Goal: Complete application form

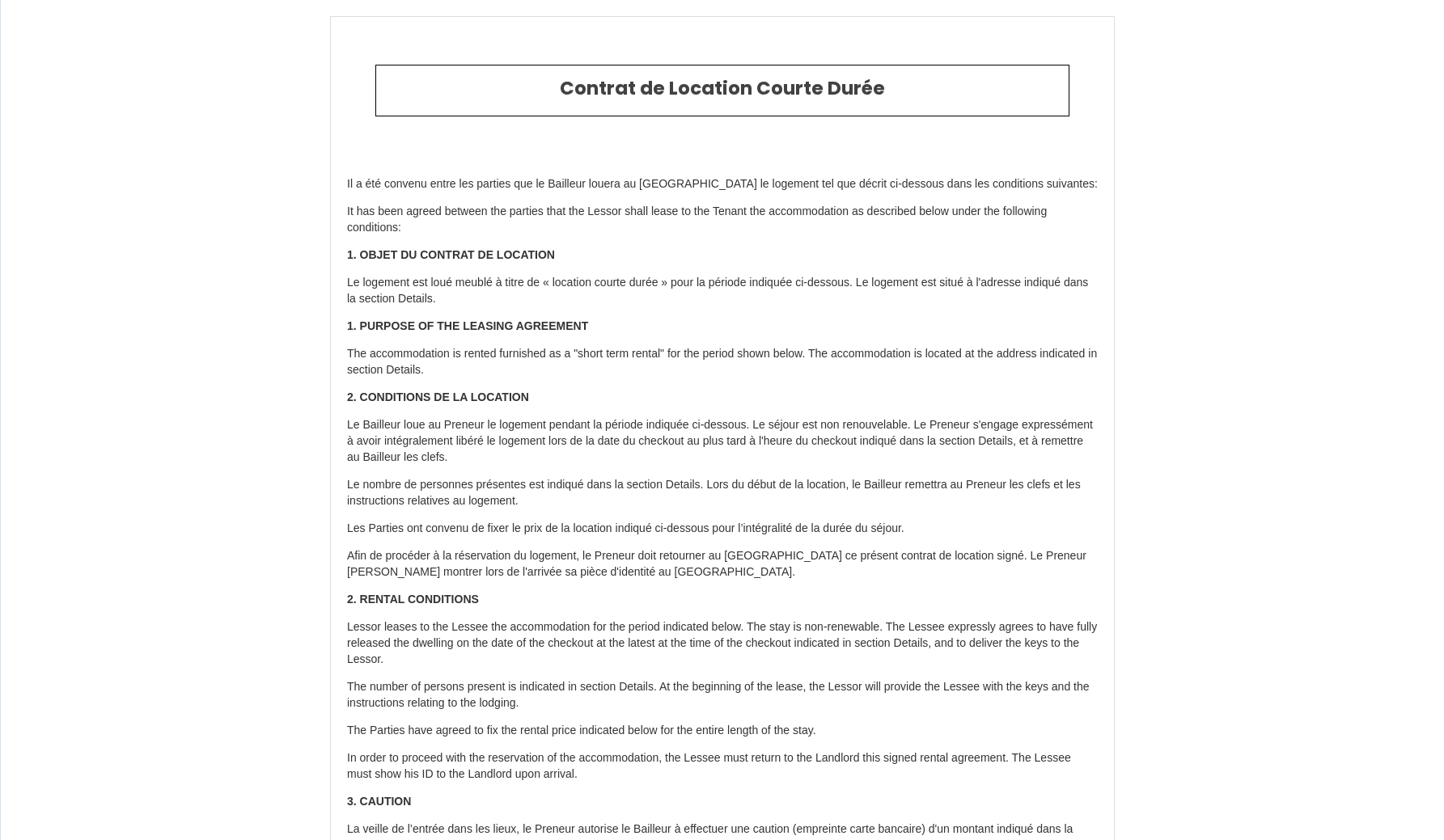
select select
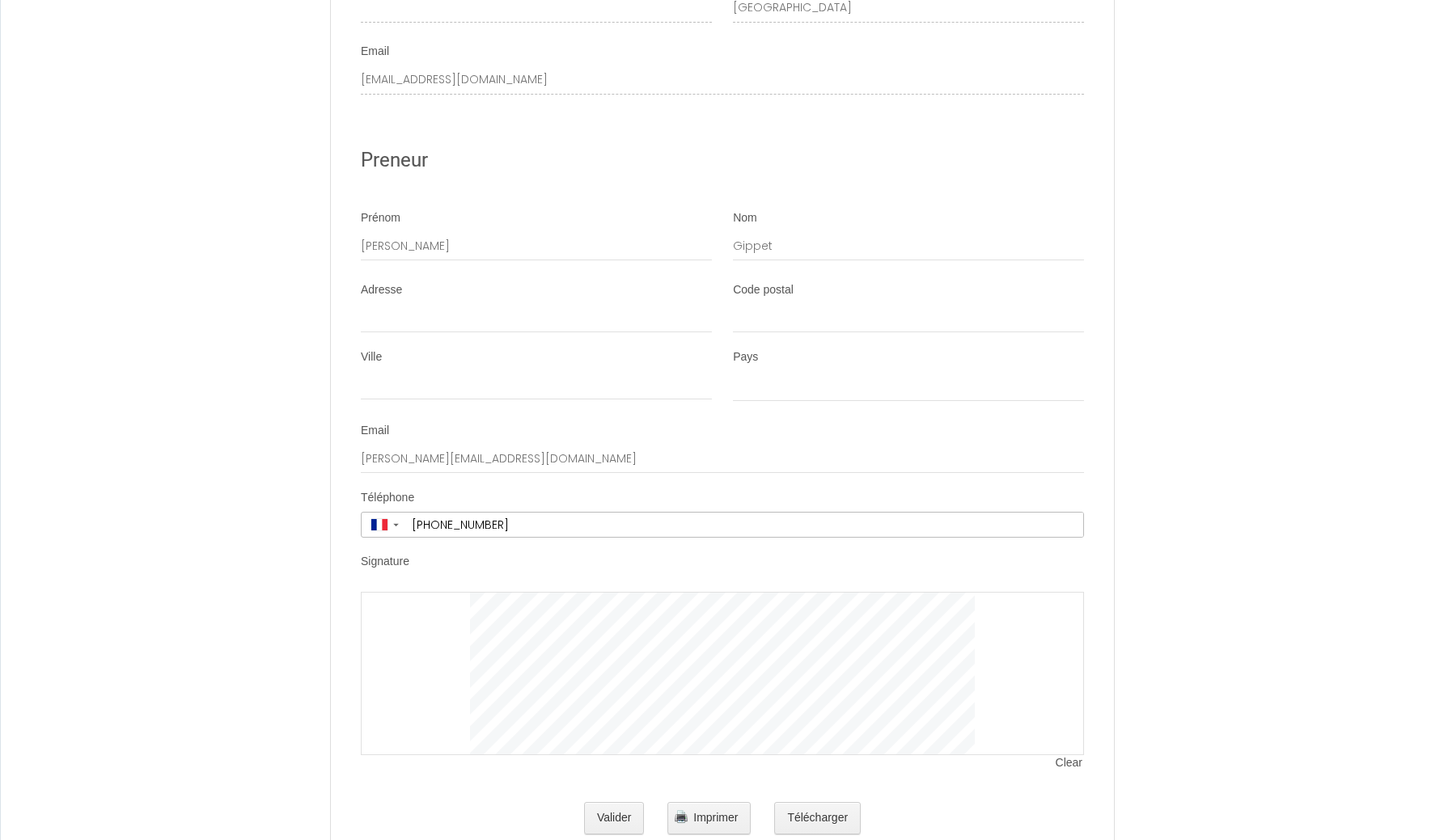
scroll to position [2870, 0]
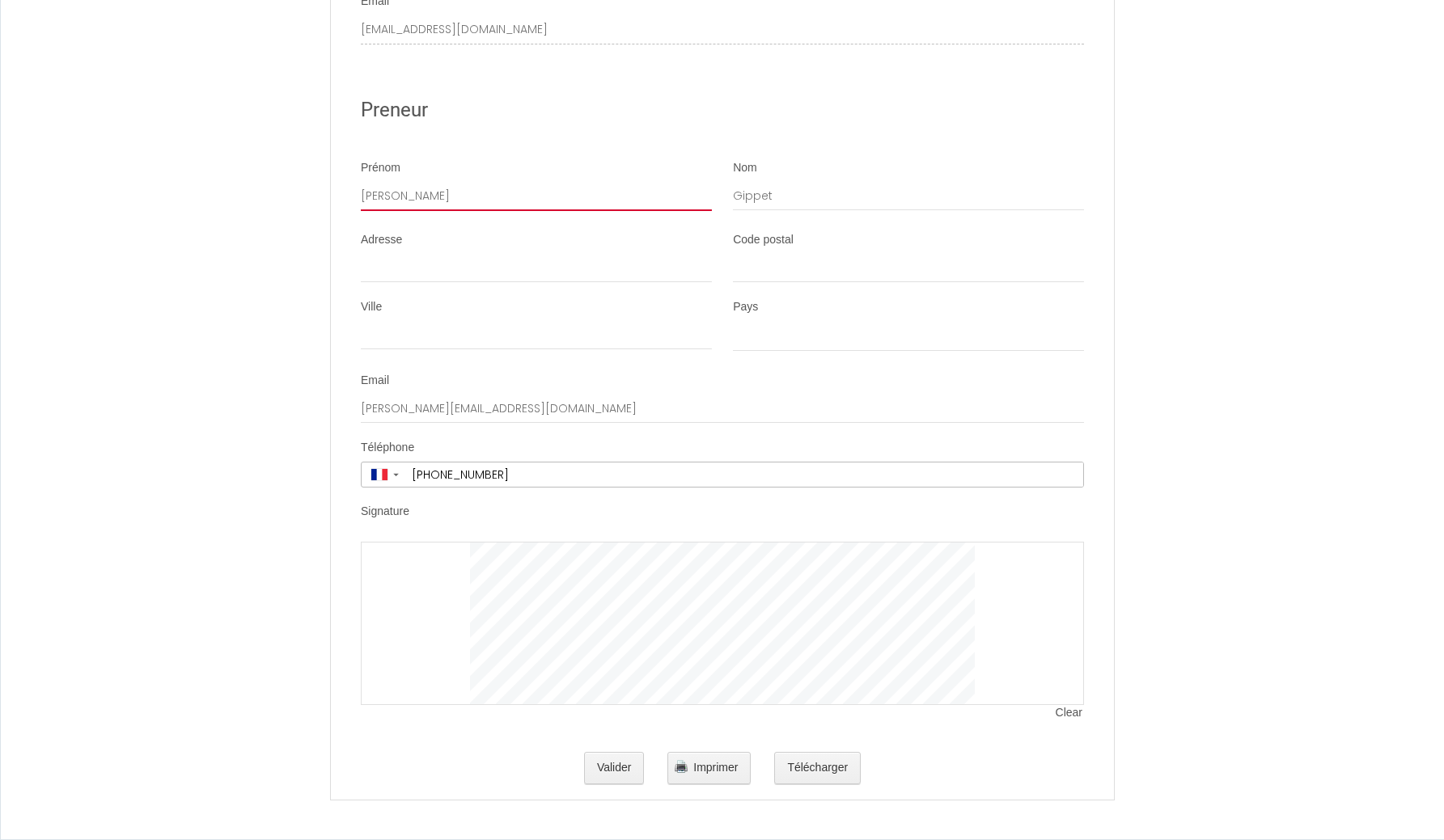
click at [398, 198] on input "[PERSON_NAME]" at bounding box center [536, 197] width 351 height 29
click at [388, 268] on input "Adresse" at bounding box center [536, 268] width 351 height 29
type input "1"
select select
type input "15"
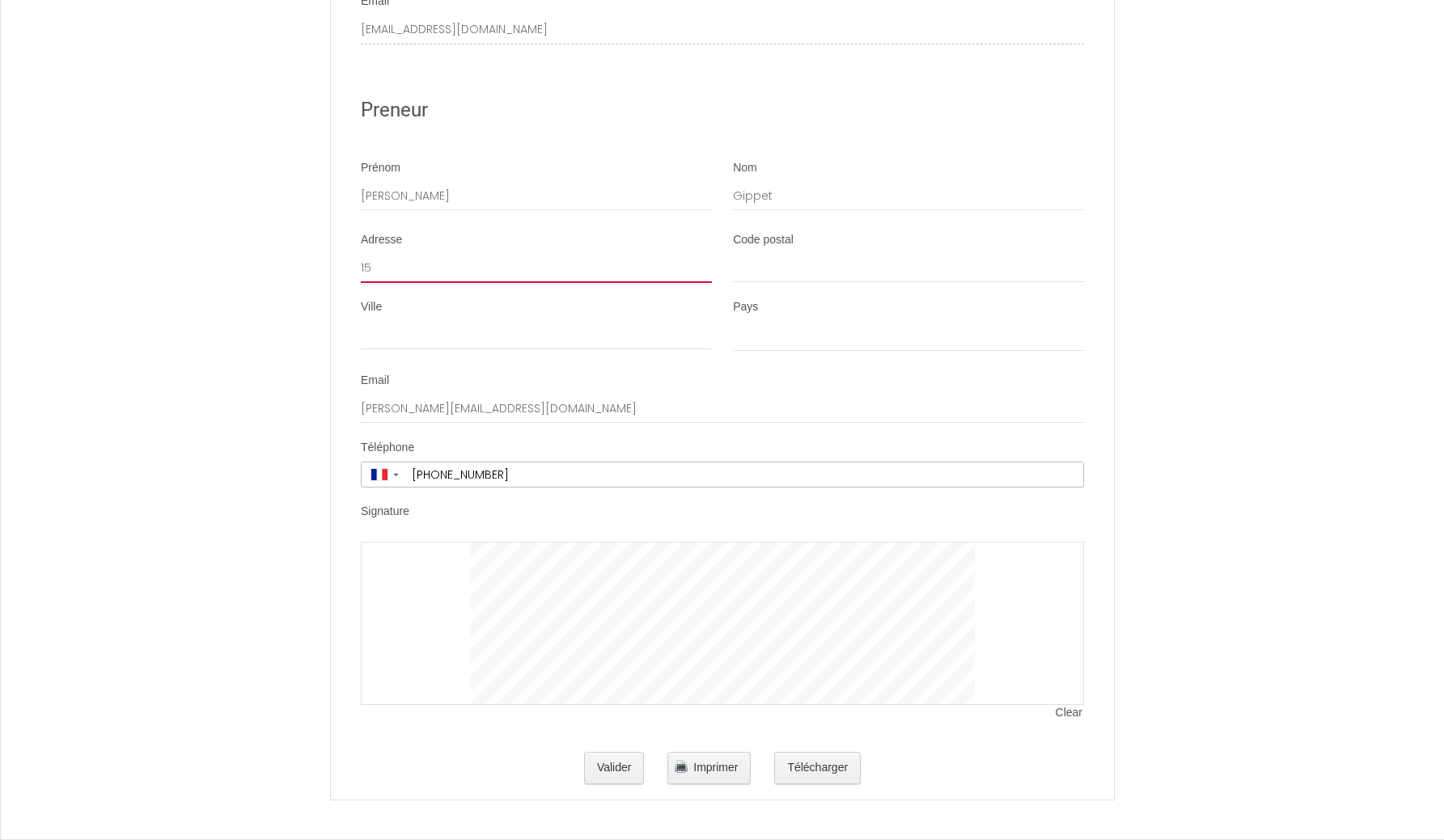
select select
type input "150"
select select
type input "15"
select select
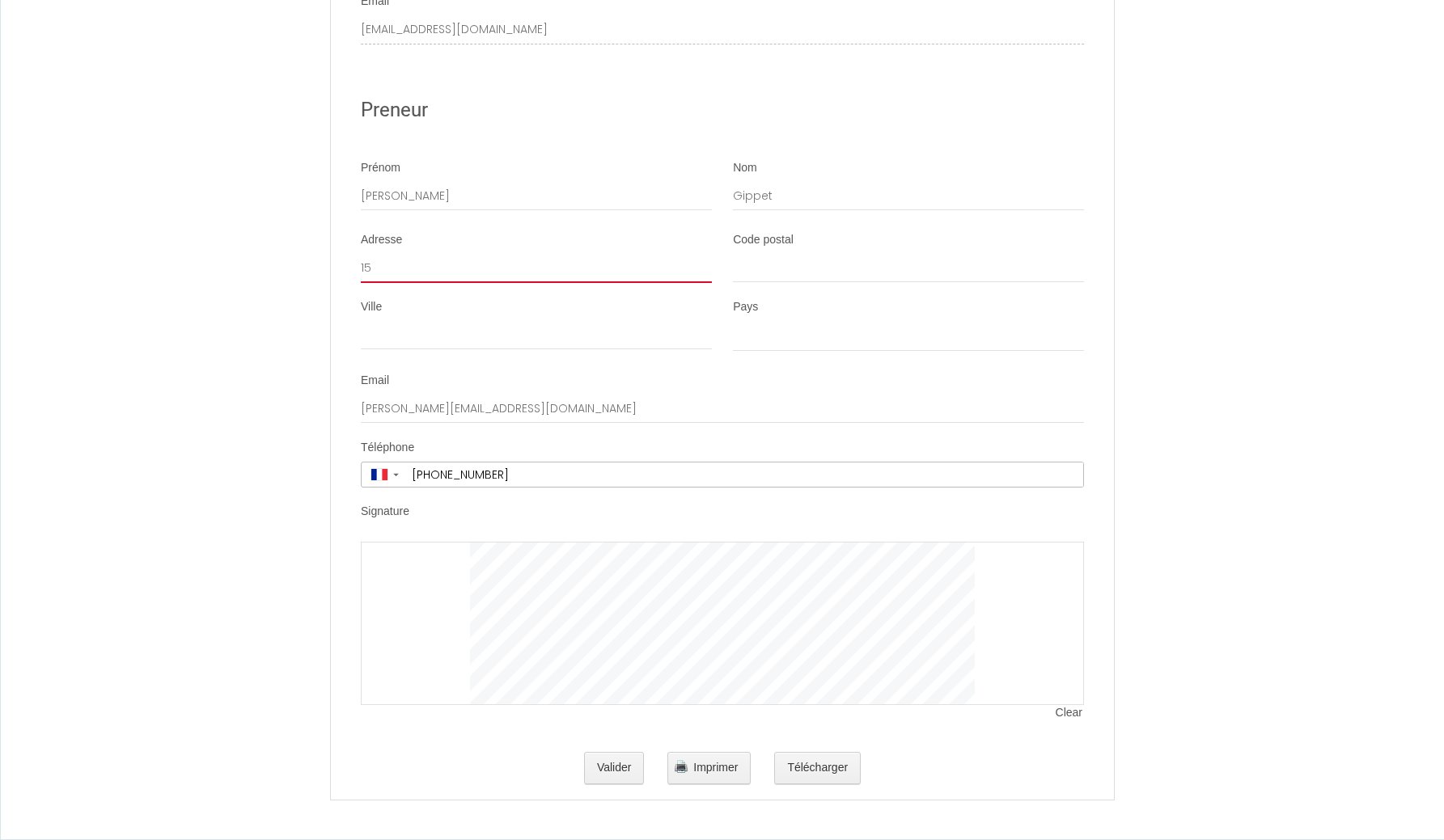
type input "15r"
select select
type input "15ru"
select select
type input "15rue"
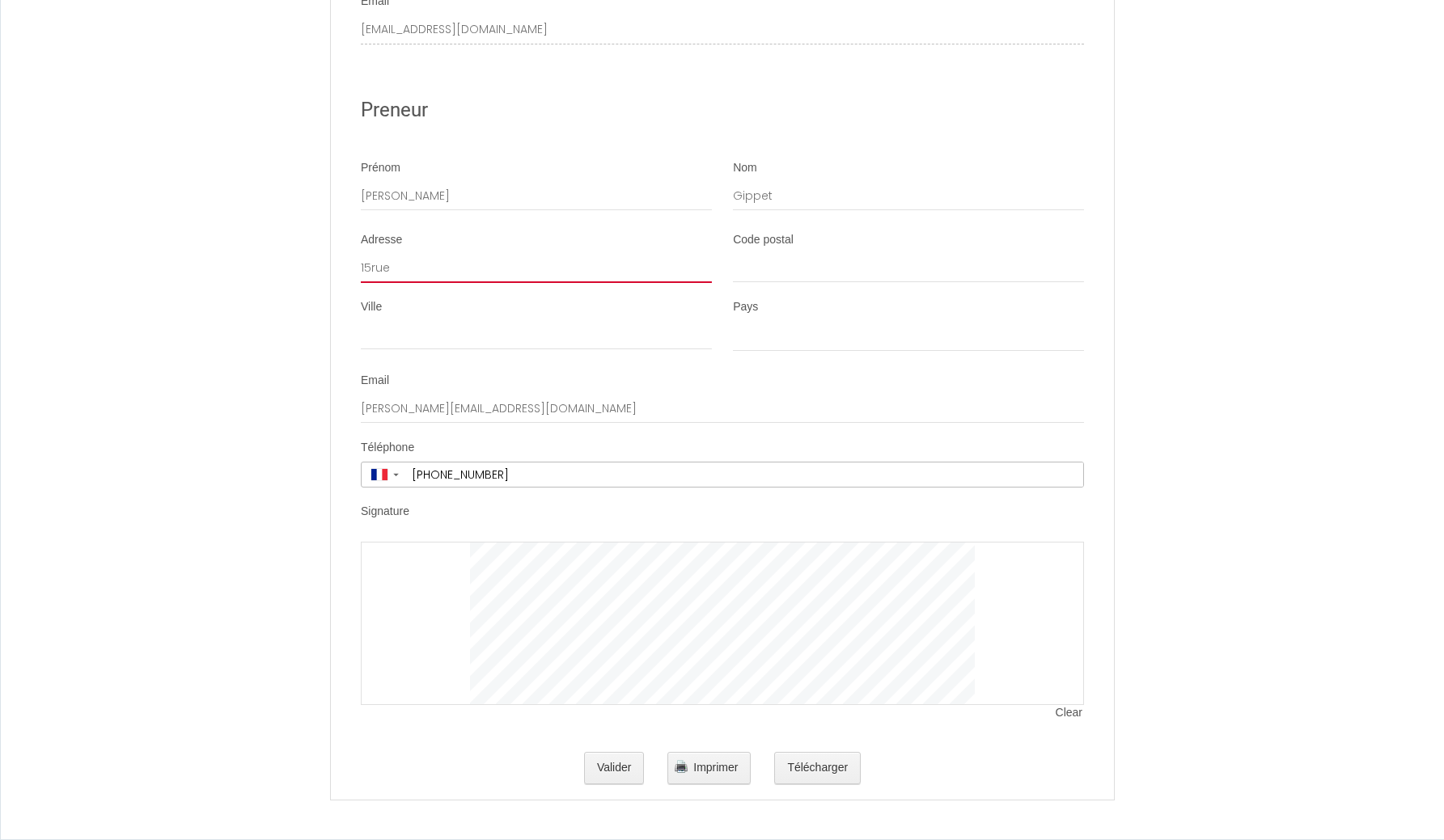
select select
type input "15rue"
select select
type input "15rue d"
select select
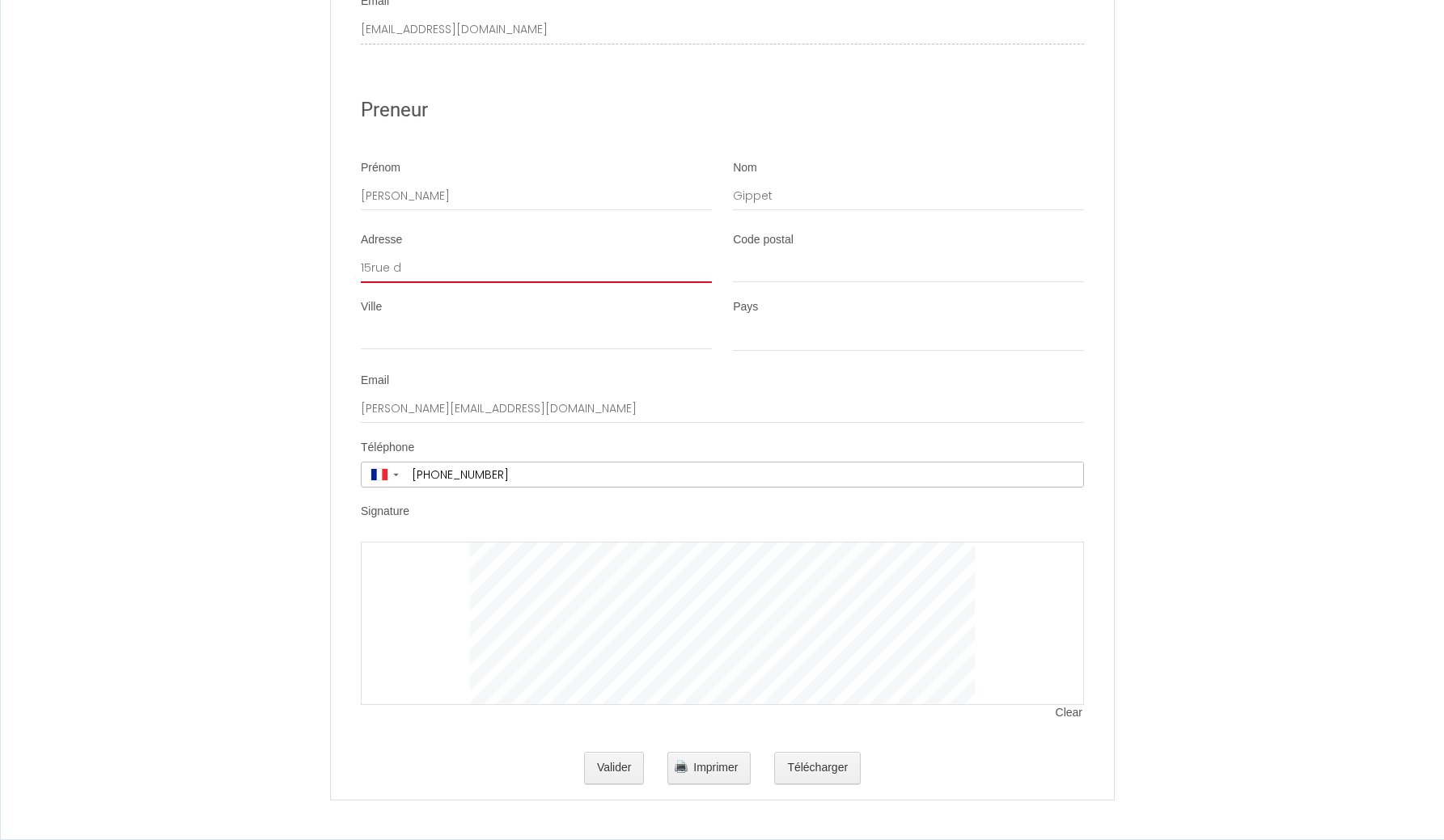
type input "15rue du"
select select
type input "15rue du"
select select
type input "15rue du R"
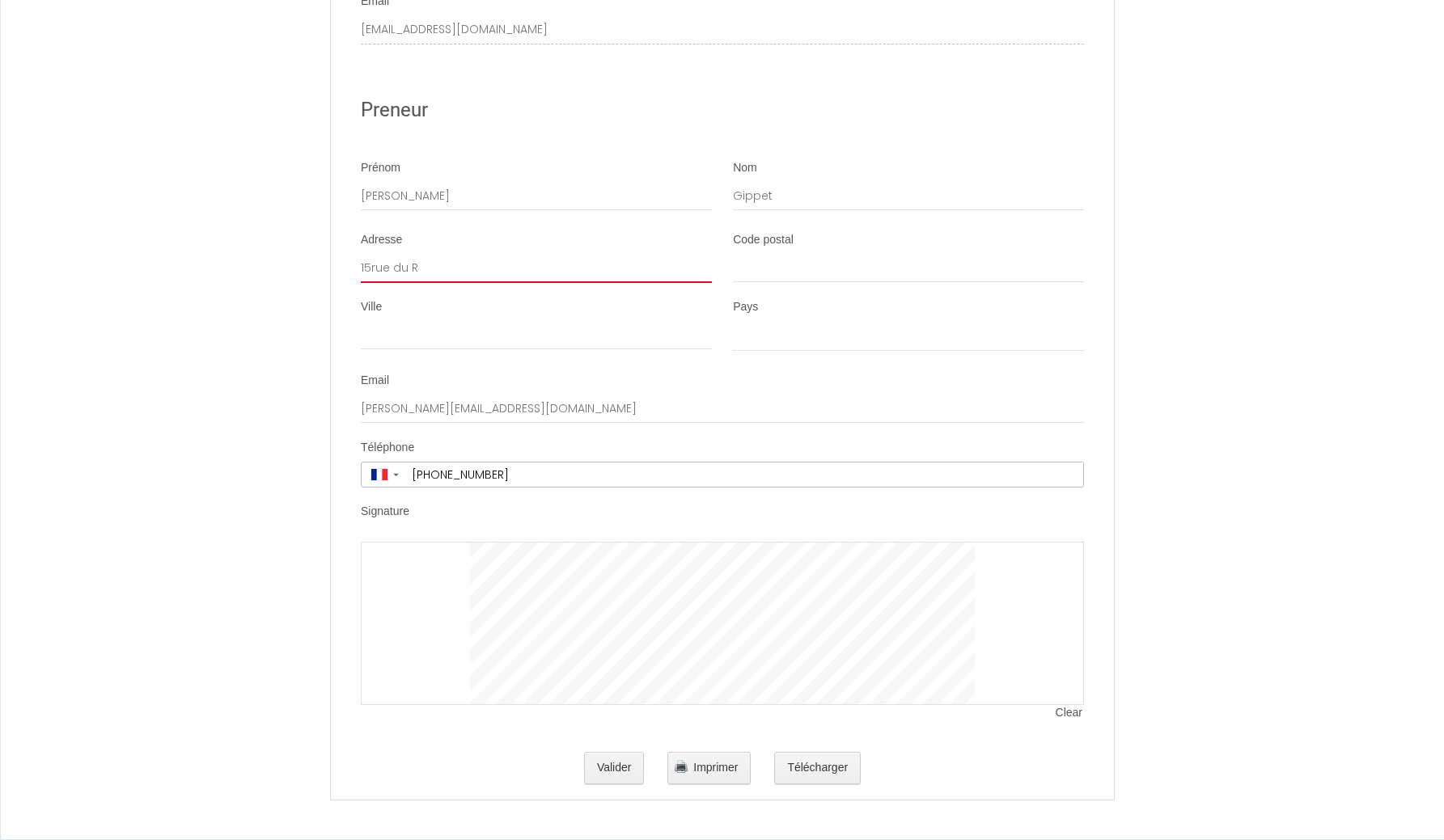
select select
type input "15rue du RU"
select select
type input "15rue du R"
select select
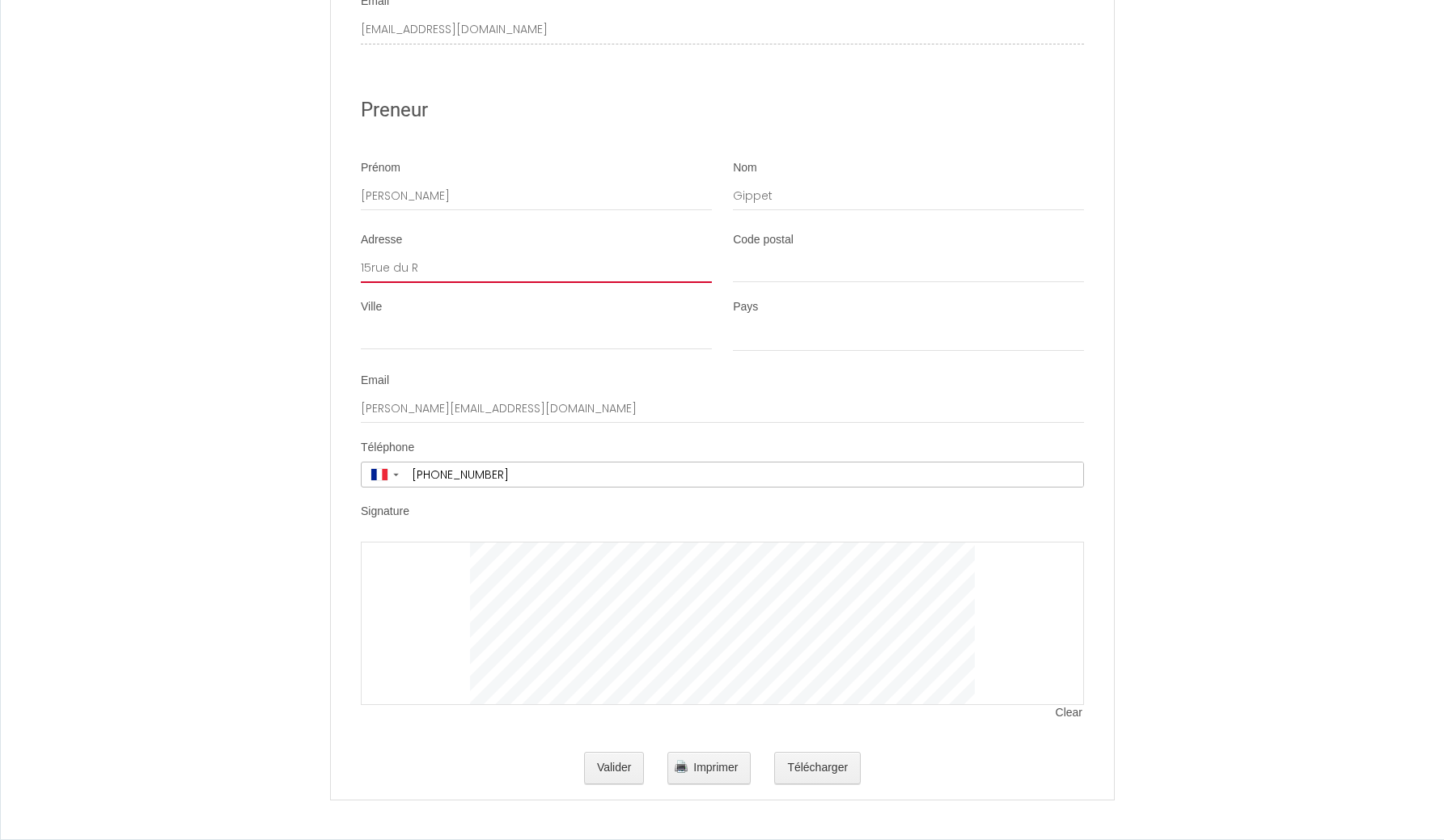
type input "15rue du RI"
select select
type input "15rue du RIO"
select select
click at [373, 271] on input "15rue du RIO" at bounding box center [536, 268] width 351 height 29
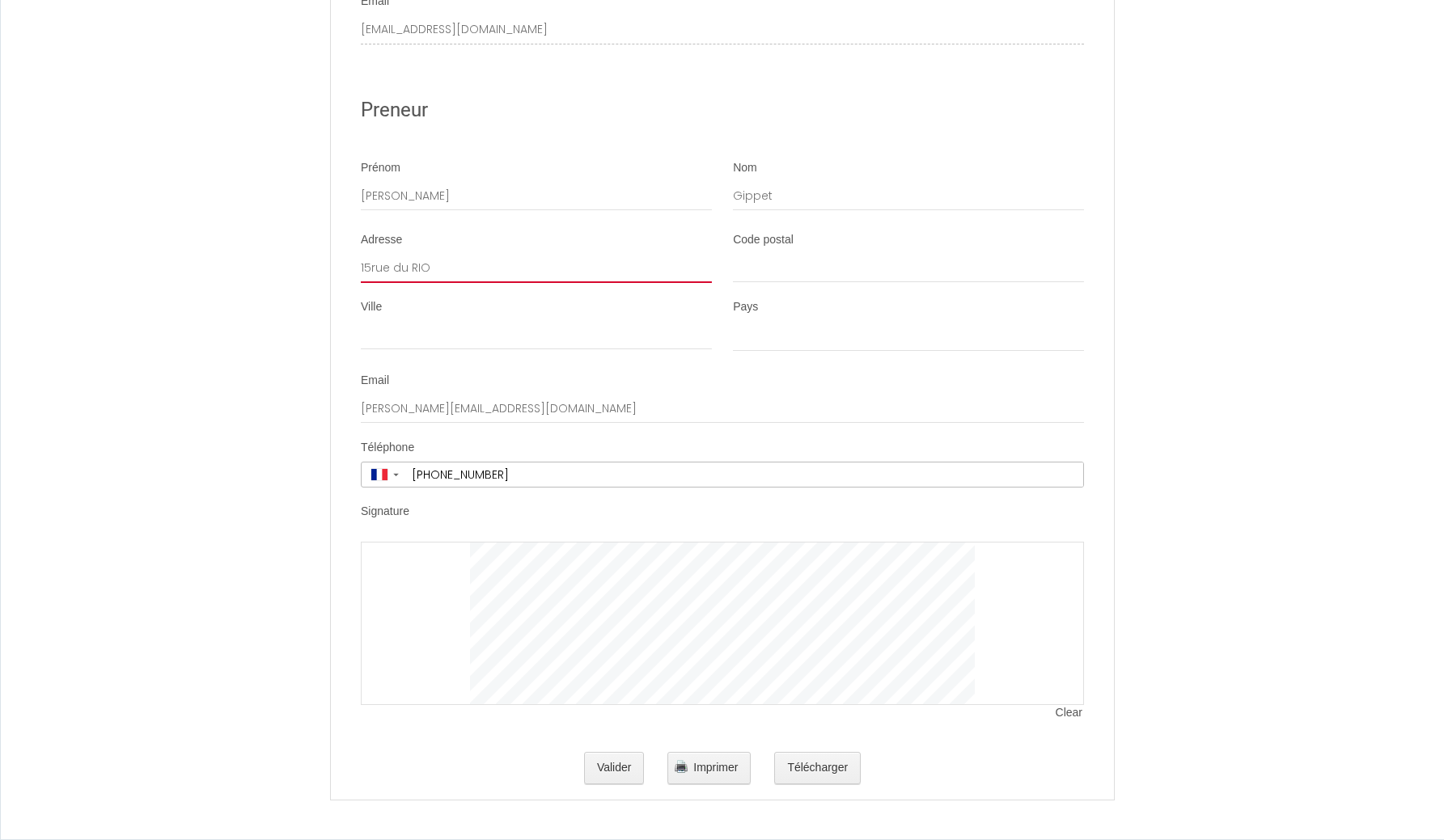
type input "15r du RIO"
select select
click at [371, 267] on input "15r du RIO" at bounding box center [536, 268] width 351 height 29
type input "[STREET_ADDRESS]"
select select
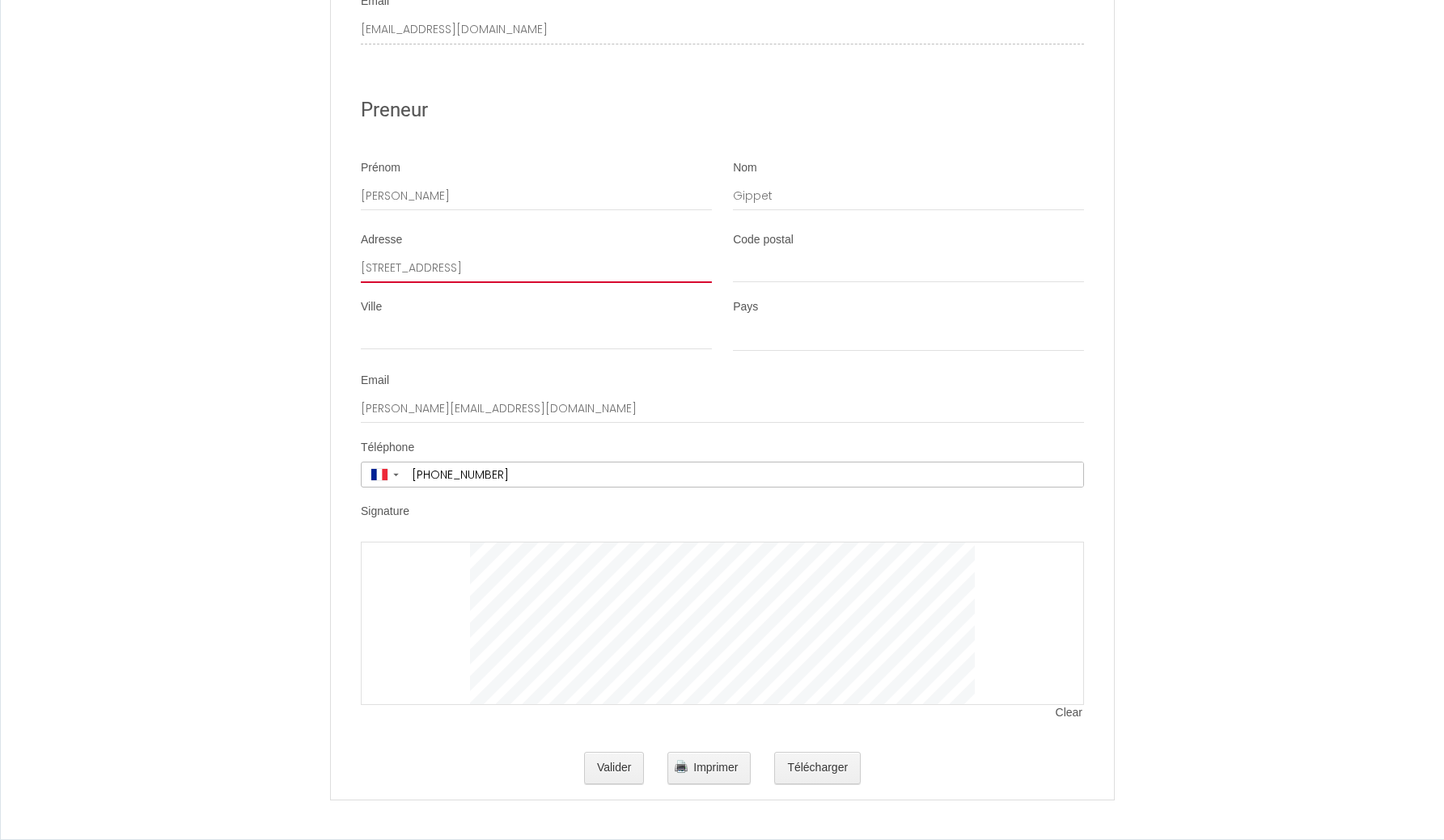
click at [378, 267] on input "[STREET_ADDRESS]" at bounding box center [536, 268] width 351 height 29
type input "[STREET_ADDRESS]"
select select
type input "[STREET_ADDRESS]"
select select
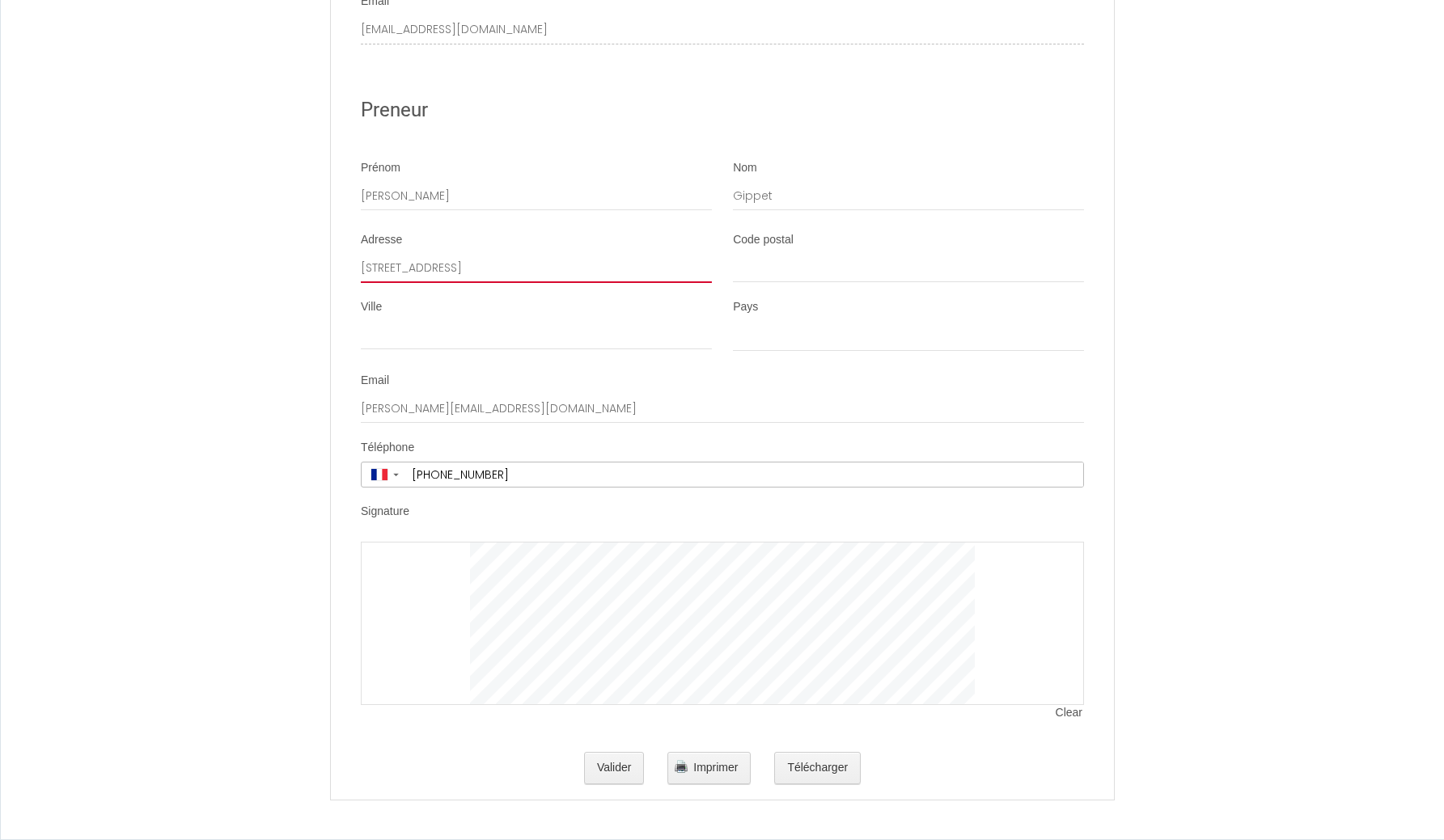
drag, startPoint x: 389, startPoint y: 265, endPoint x: 373, endPoint y: 265, distance: 16.0
click at [373, 265] on input "[STREET_ADDRESS]" at bounding box center [536, 268] width 351 height 29
type input "15 R du RIO"
select select
type input "15 Ru du RIO"
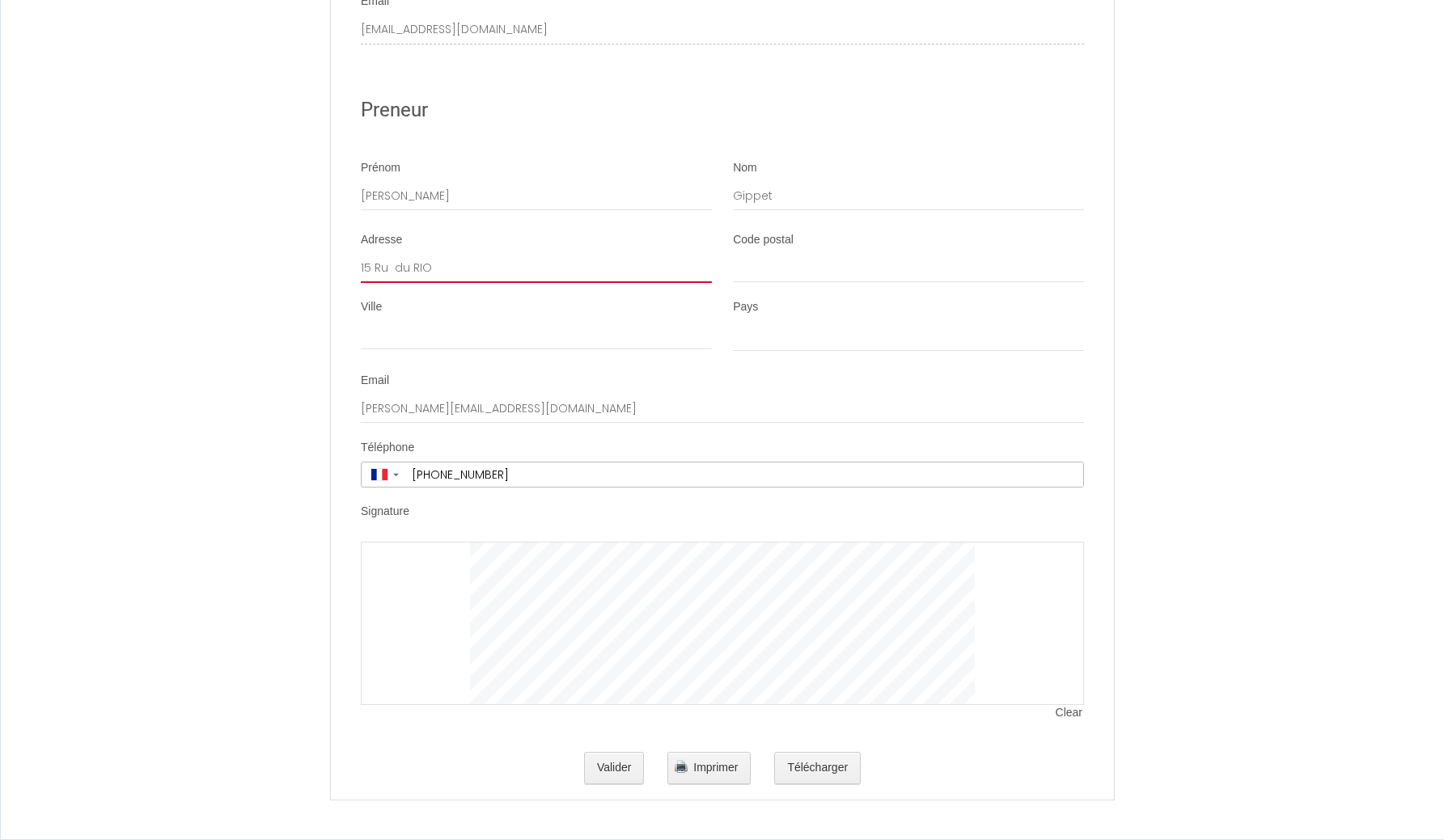
select select
type input "[STREET_ADDRESS]"
select select
type input "[STREET_ADDRESS]"
type input "3"
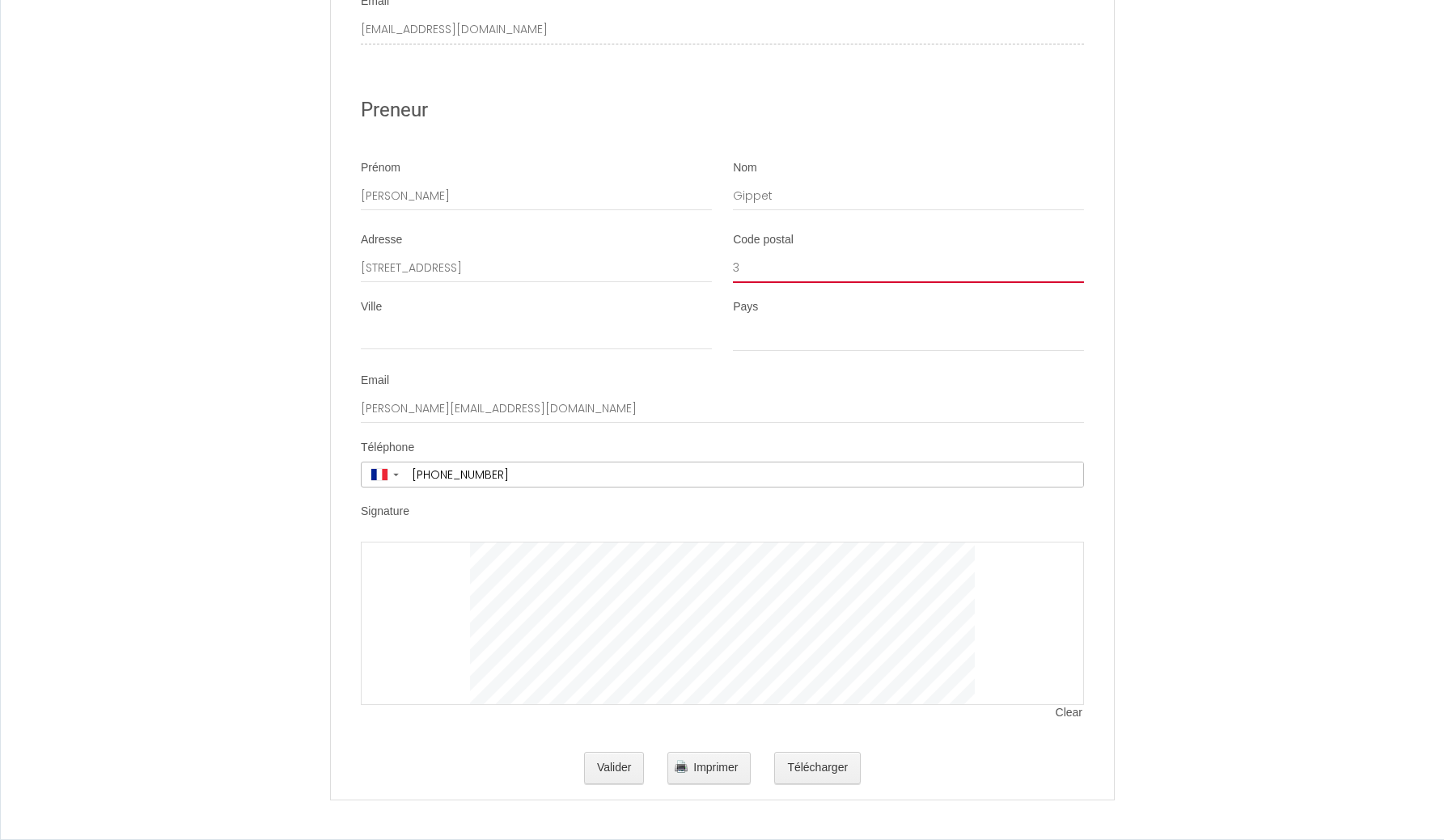
select select
type input "34"
select select
type input "347"
select select
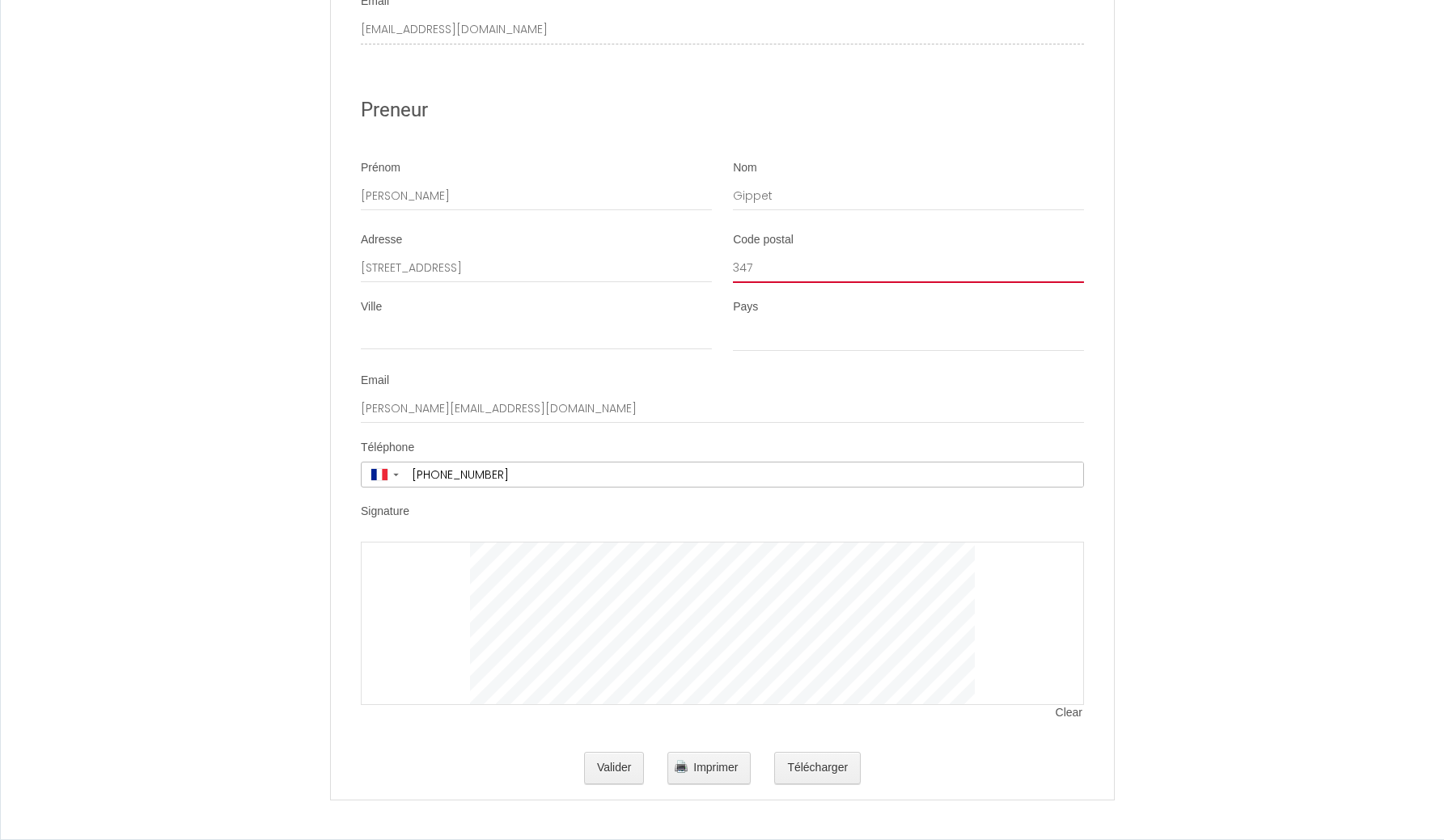
type input "3479"
select select
type input "34790"
select select
type input "34790"
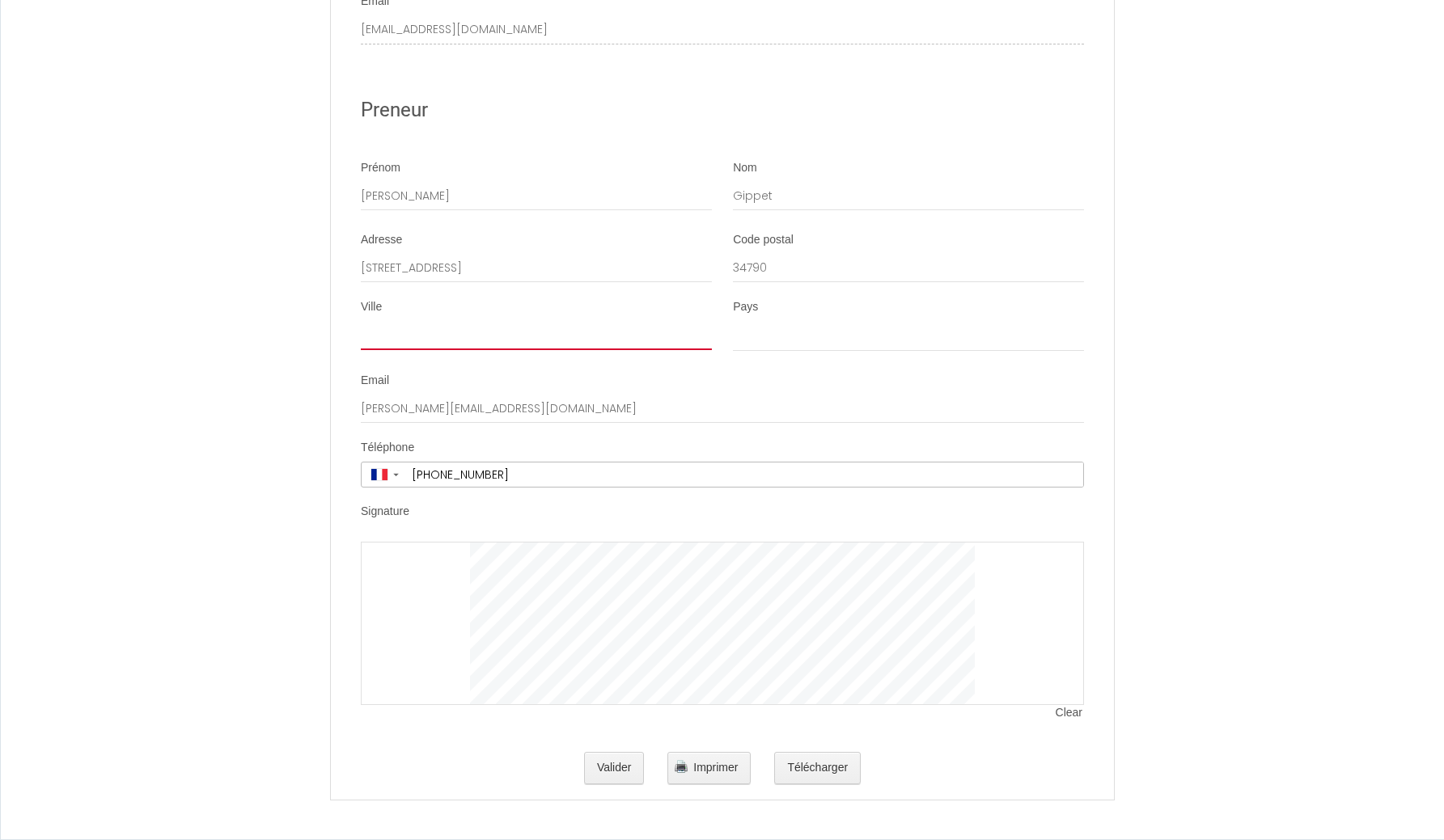
click at [371, 343] on input "Ville" at bounding box center [536, 335] width 351 height 29
type input "g"
select select
type input "gr"
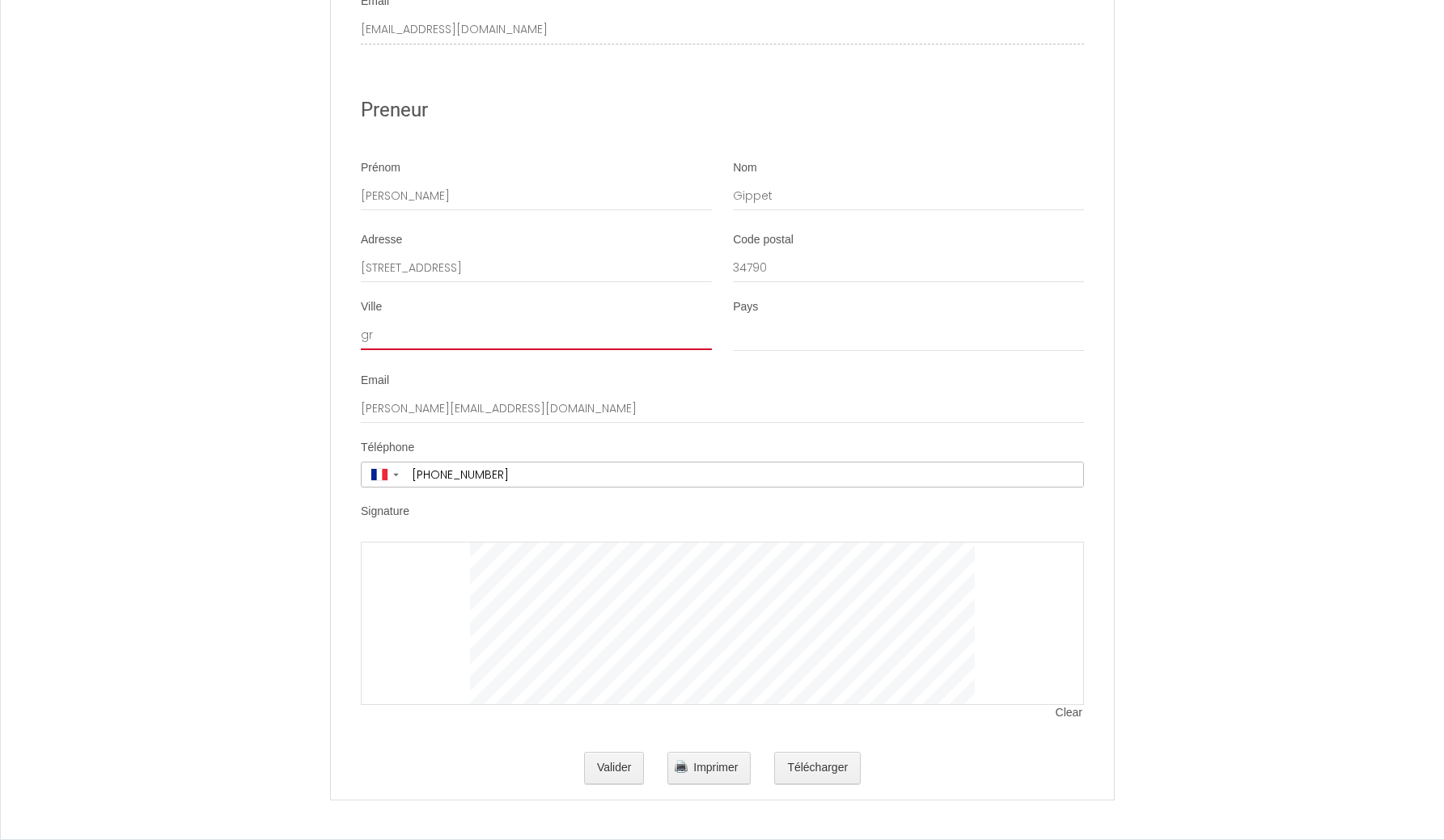
select select
type input "gra"
select select
type input "grab"
select select
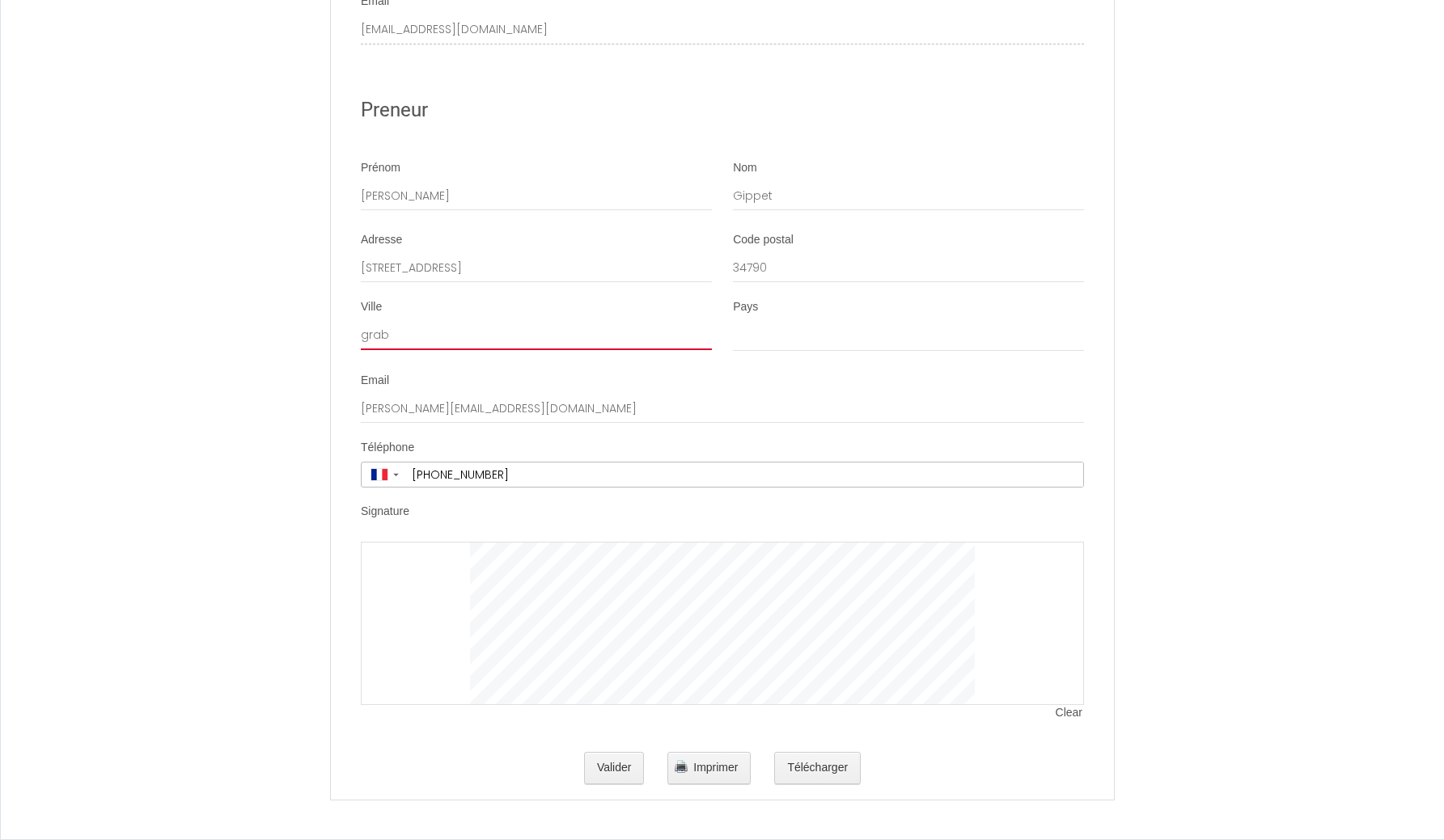
type input "grabe"
select select
type input "[PERSON_NAME]"
select select
type input "grabels"
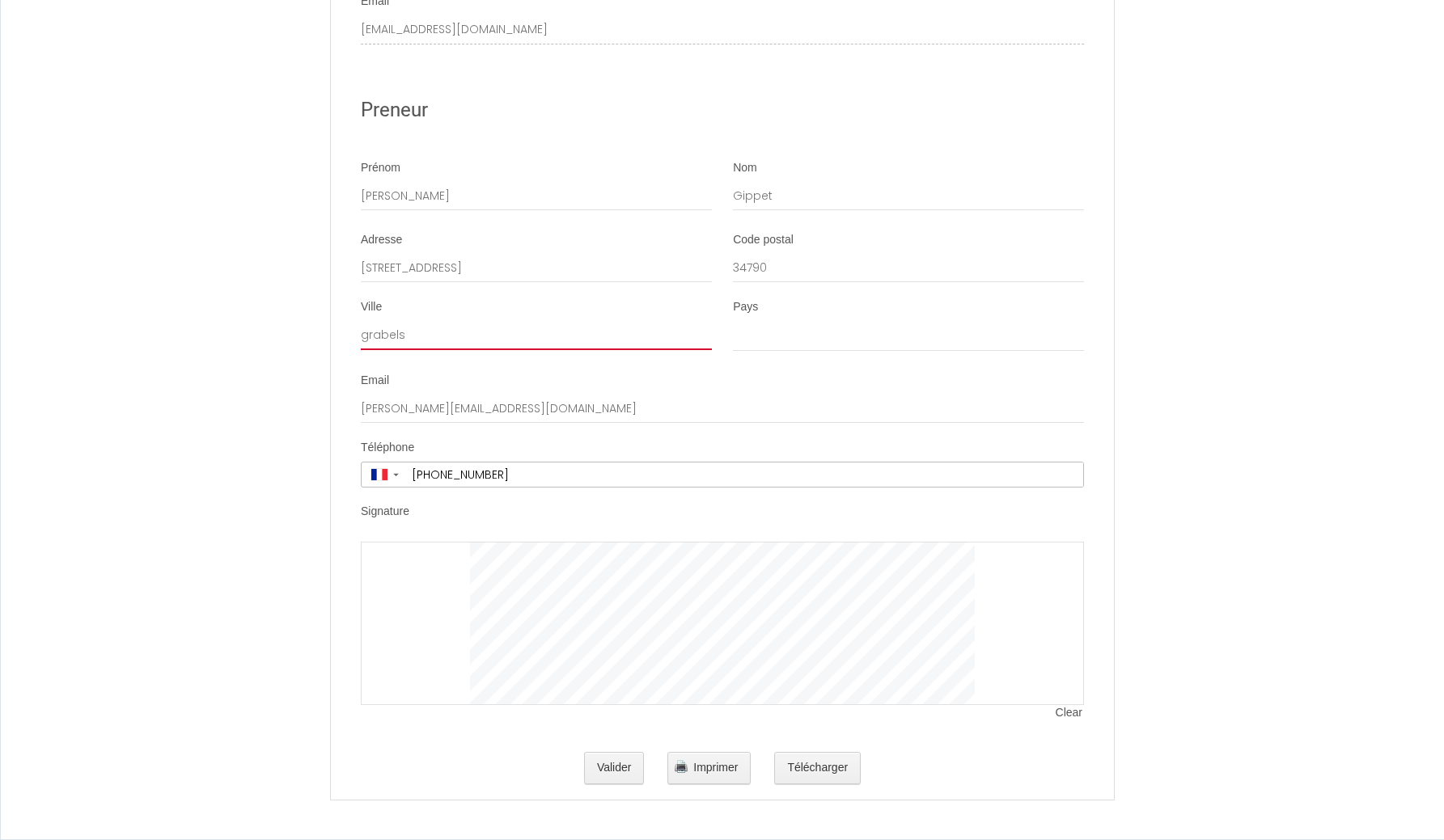
select select
type input "[PERSON_NAME]"
select select
type input "grabe"
select select
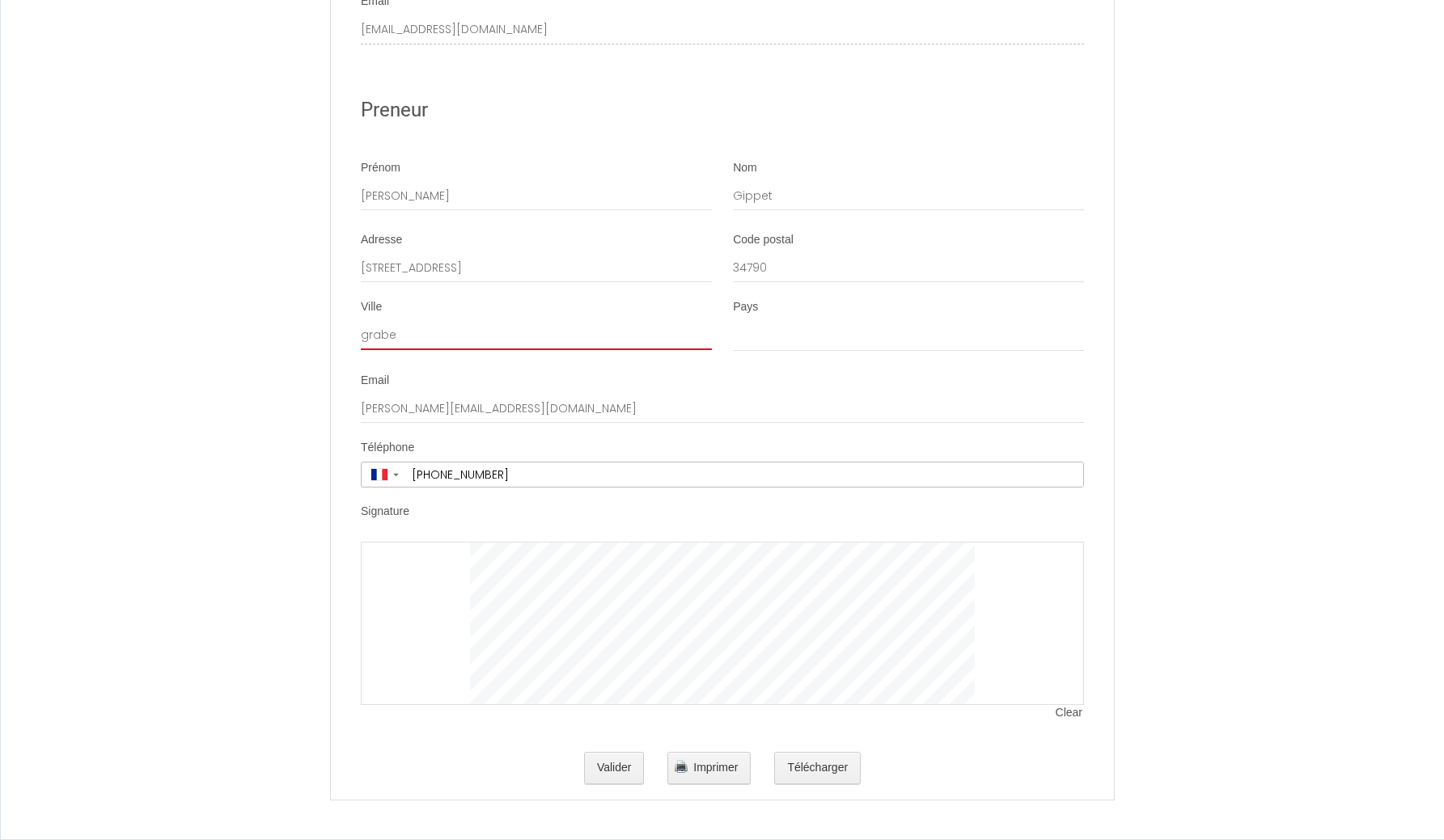
type input "grab"
select select
type input "gra"
select select
type input "gr"
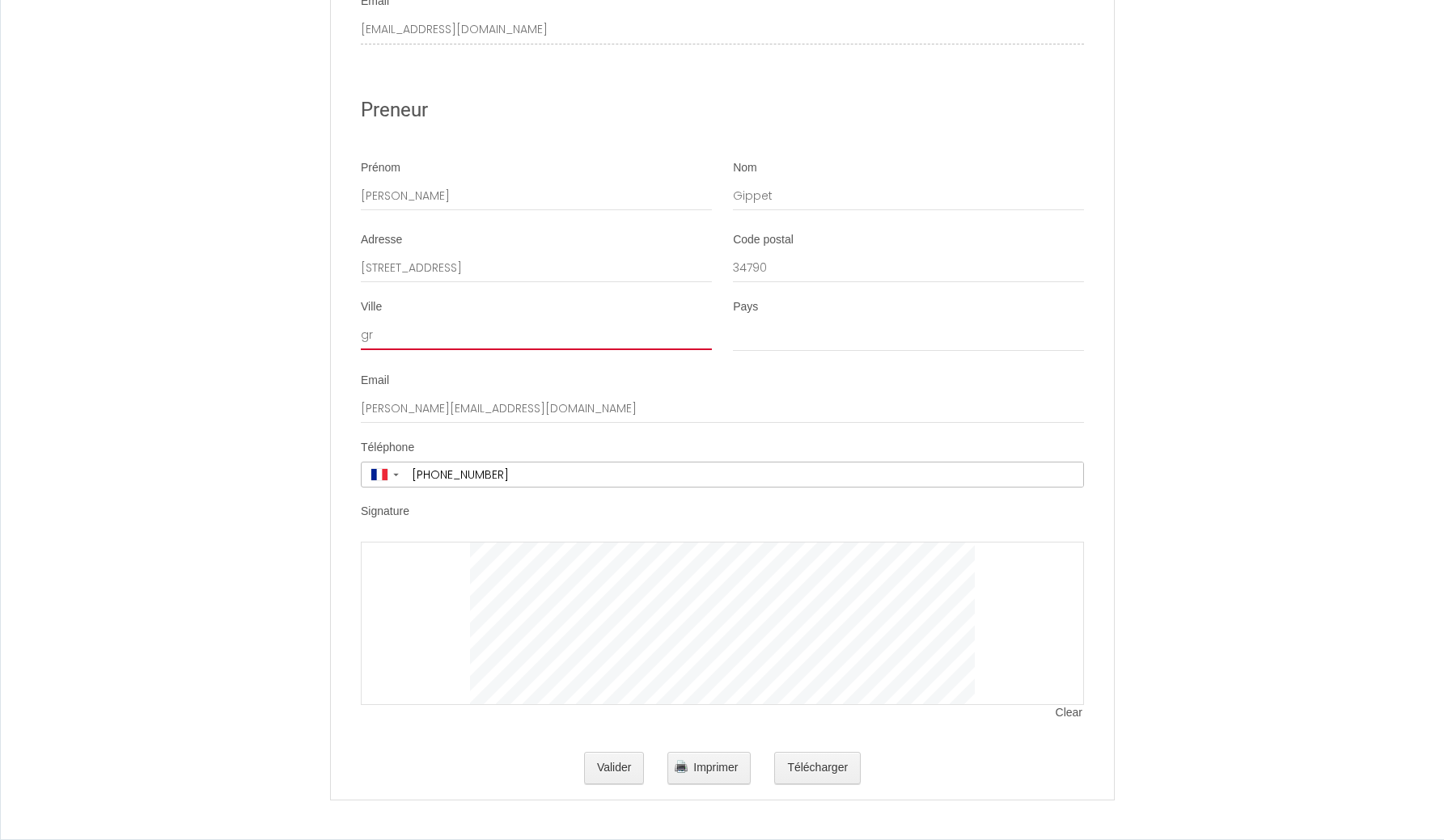
select select
type input "g"
select select
type input "G"
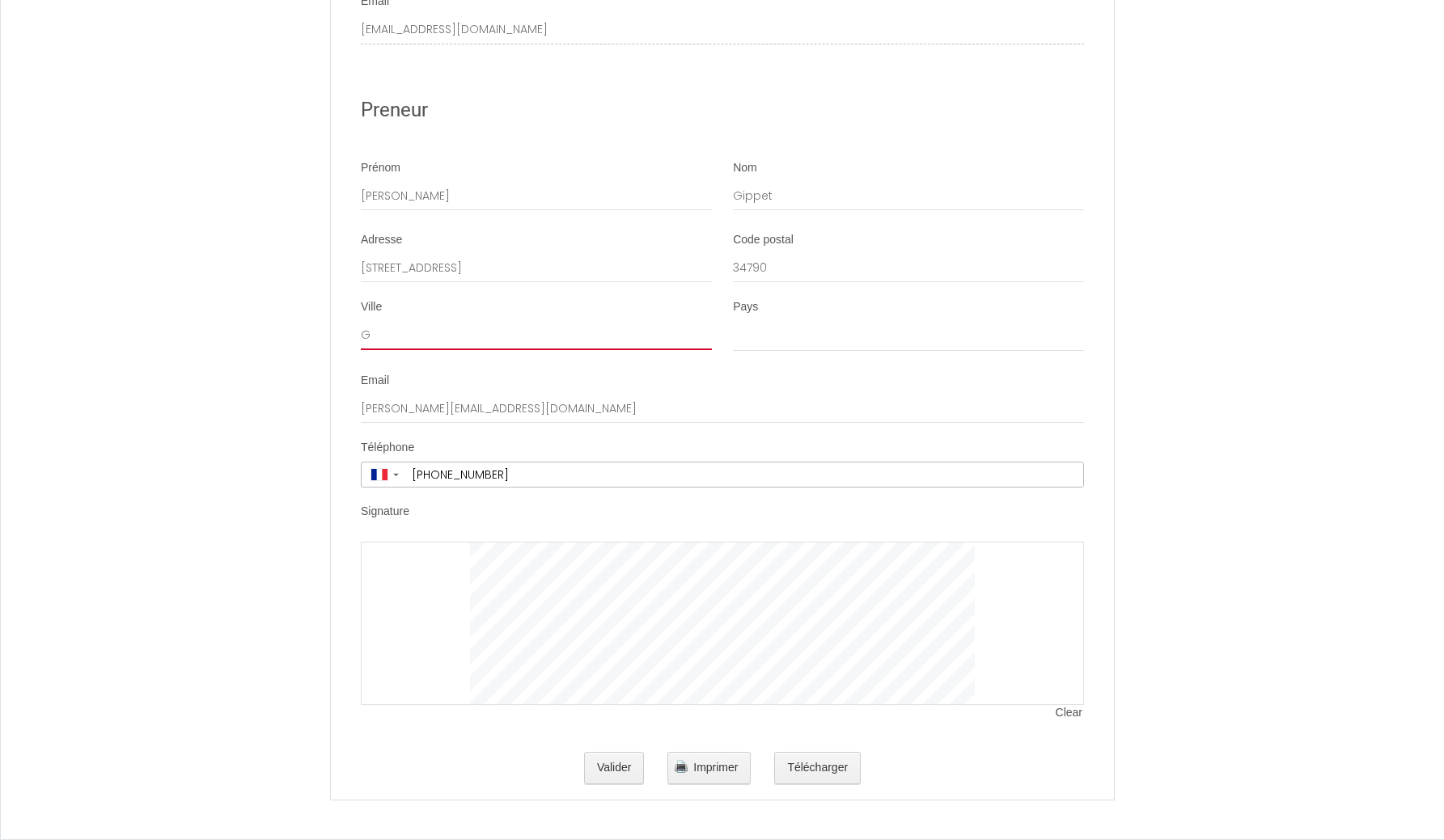
select select
type input "GR"
select select
type input "GRA"
select select
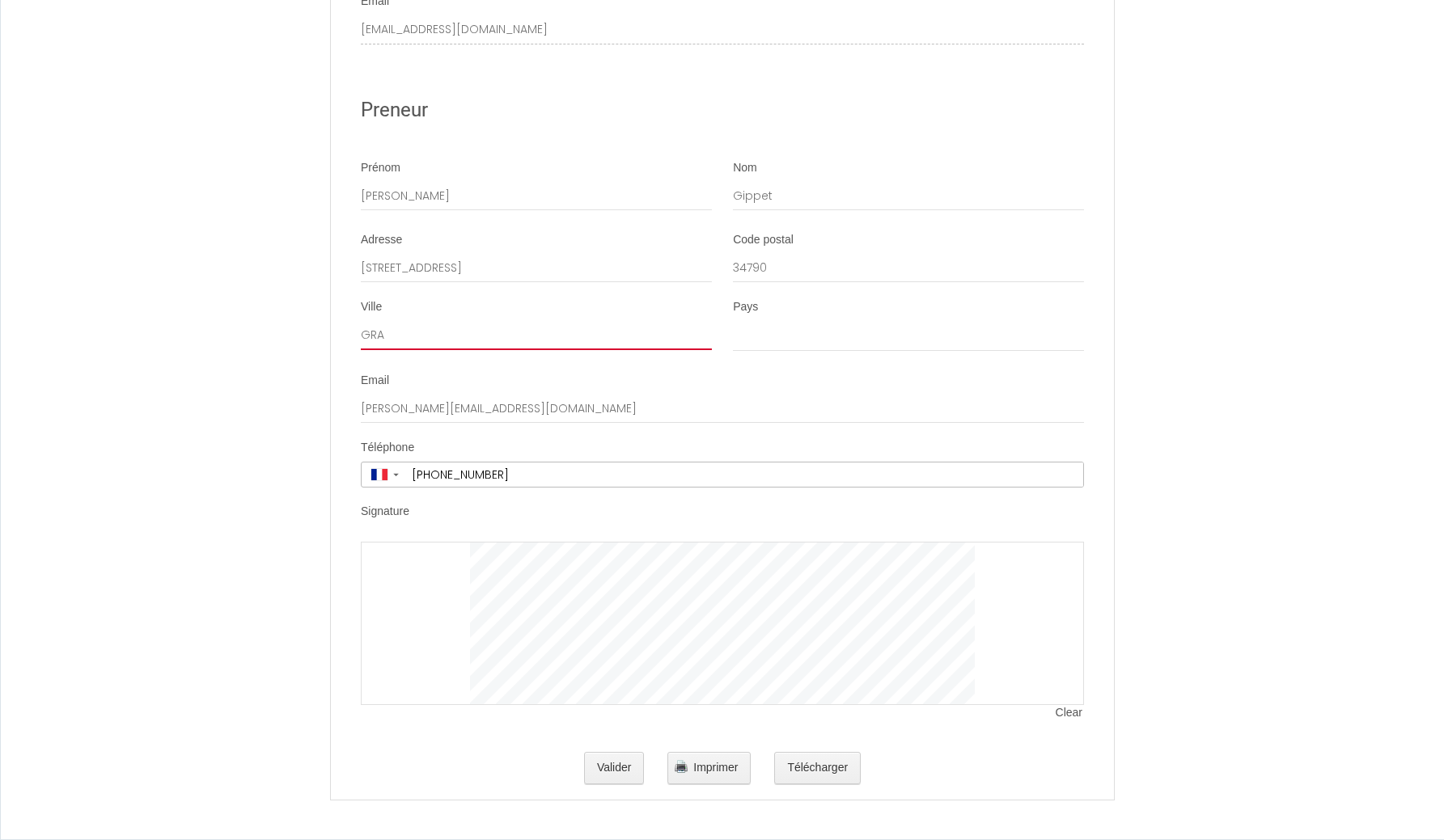
type input "GRAB"
select select
type input "GRABE"
select select
type input "[PERSON_NAME]"
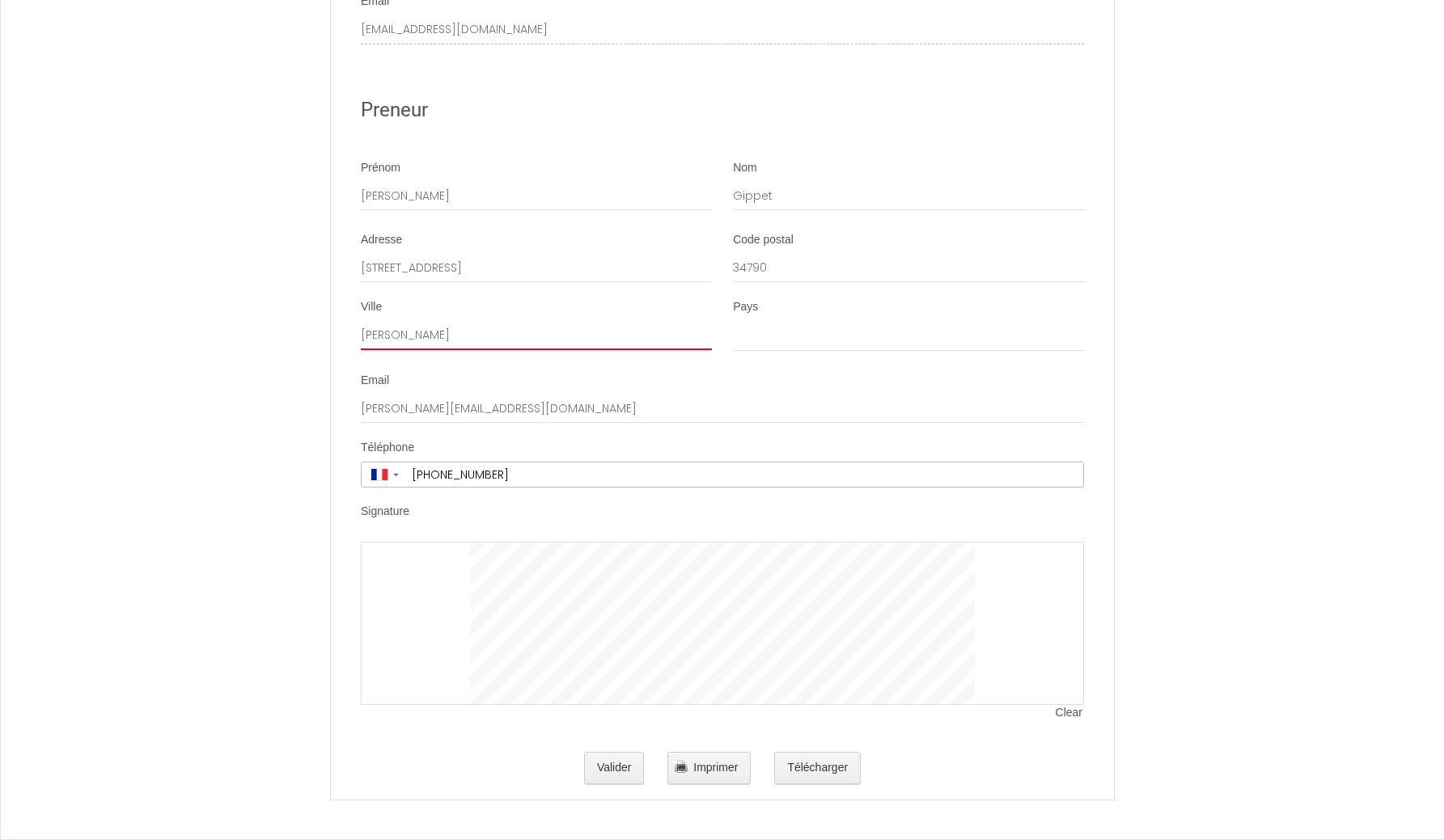
select select
type input "GRABELS"
select select
type input "GRABELS"
click at [754, 349] on select "[GEOGRAPHIC_DATA] [GEOGRAPHIC_DATA] [GEOGRAPHIC_DATA] [GEOGRAPHIC_DATA] [GEOGRA…" at bounding box center [908, 336] width 351 height 30
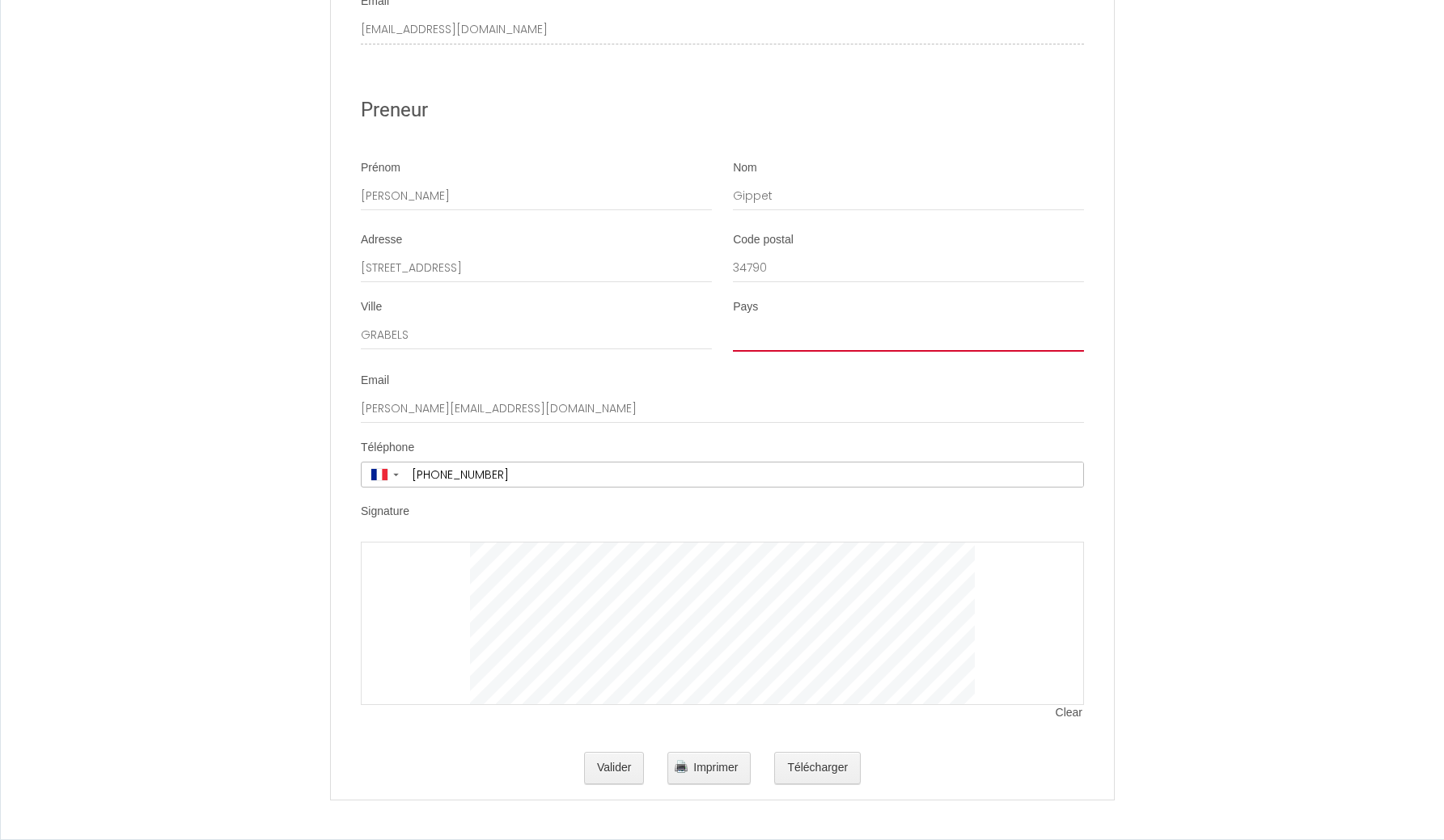
select select "FR"
click at [733, 326] on select "[GEOGRAPHIC_DATA] [GEOGRAPHIC_DATA] [GEOGRAPHIC_DATA] [GEOGRAPHIC_DATA] [GEOGRA…" at bounding box center [908, 336] width 351 height 30
click at [415, 562] on div at bounding box center [722, 623] width 723 height 164
click at [425, 572] on div at bounding box center [722, 623] width 723 height 164
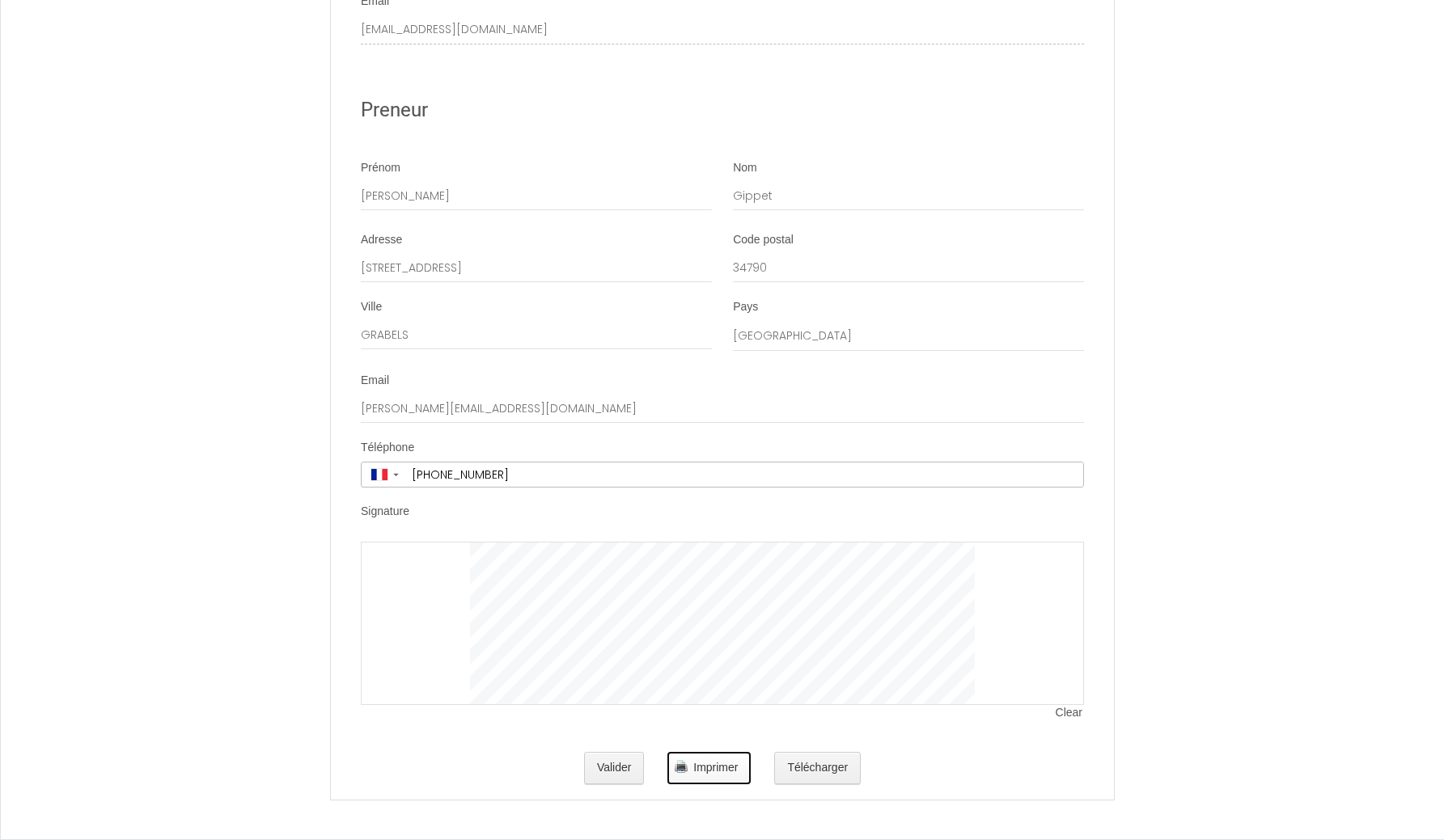
click at [697, 770] on span "Imprimer" at bounding box center [715, 767] width 45 height 13
